Goal: Transaction & Acquisition: Subscribe to service/newsletter

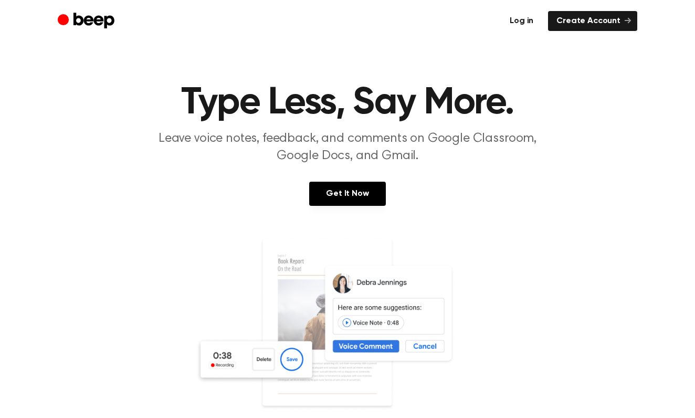
click at [534, 24] on link "Log in" at bounding box center [522, 21] width 40 height 20
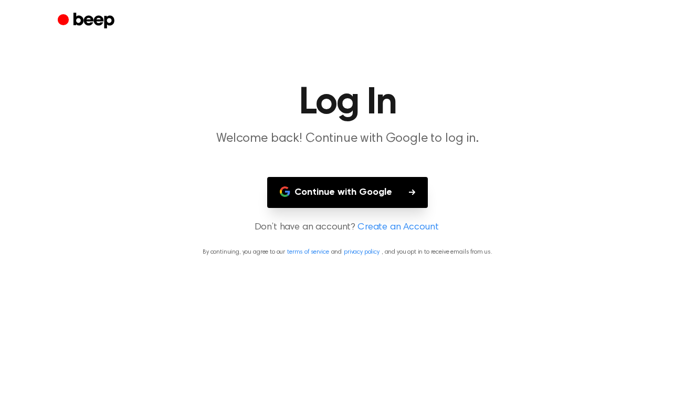
click at [383, 199] on button "Continue with Google" at bounding box center [347, 192] width 161 height 31
click at [391, 202] on button "Continue with Google" at bounding box center [347, 192] width 161 height 31
click at [416, 202] on button "Continue with Google" at bounding box center [347, 192] width 161 height 31
click at [391, 230] on link "Create an Account" at bounding box center [398, 228] width 81 height 14
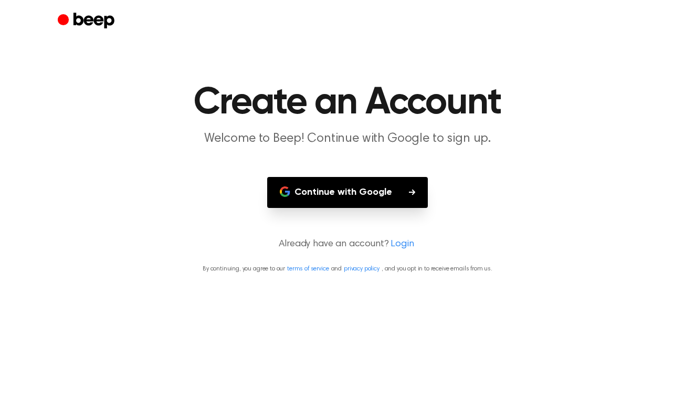
click at [375, 190] on button "Continue with Google" at bounding box center [347, 192] width 161 height 31
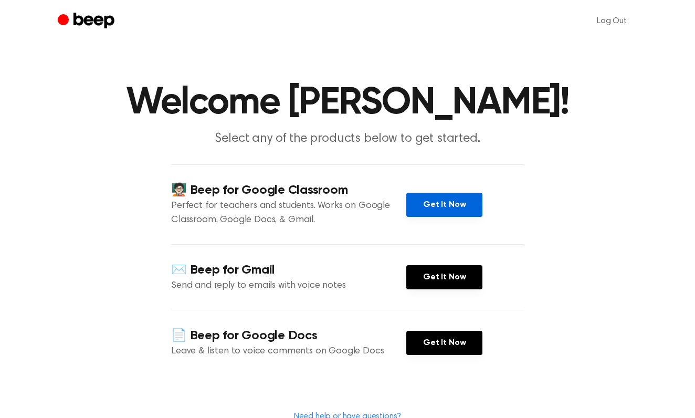
click at [462, 203] on link "Get It Now" at bounding box center [445, 205] width 76 height 24
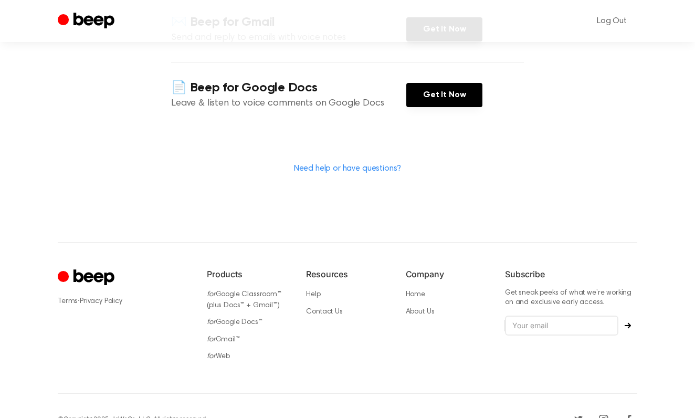
scroll to position [244, 0]
